Goal: Task Accomplishment & Management: Manage account settings

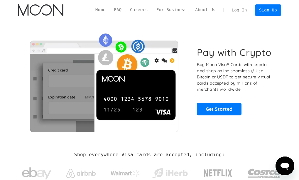
click at [247, 11] on link "Log In" at bounding box center [240, 10] width 24 height 11
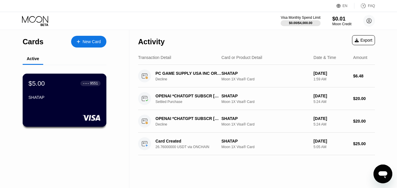
click at [58, 102] on div "SHATAP" at bounding box center [65, 98] width 72 height 7
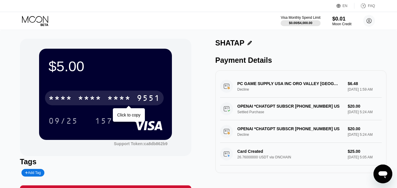
click at [92, 95] on div "* * * *" at bounding box center [90, 98] width 24 height 9
